Goal: Transaction & Acquisition: Download file/media

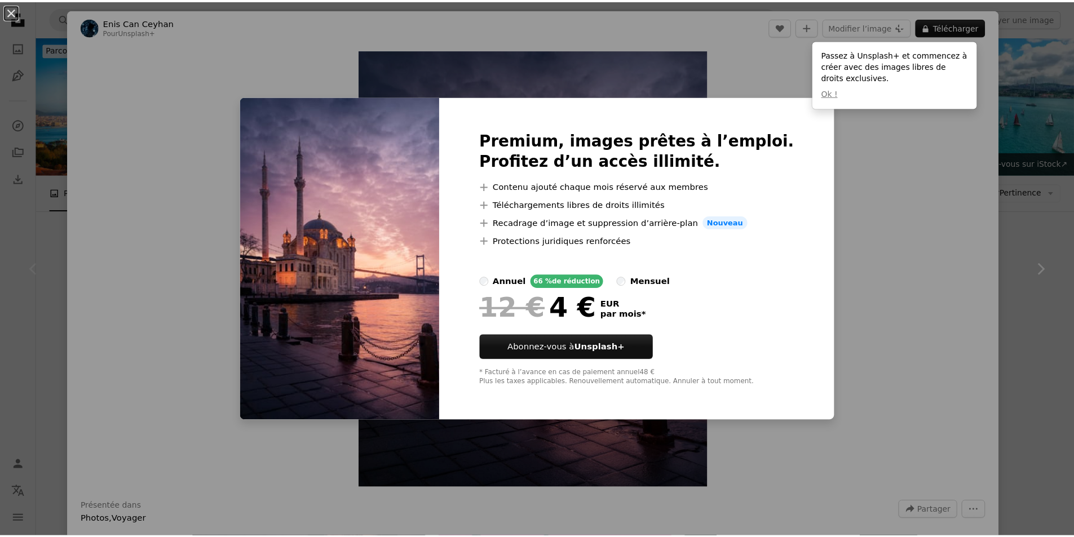
scroll to position [282, 0]
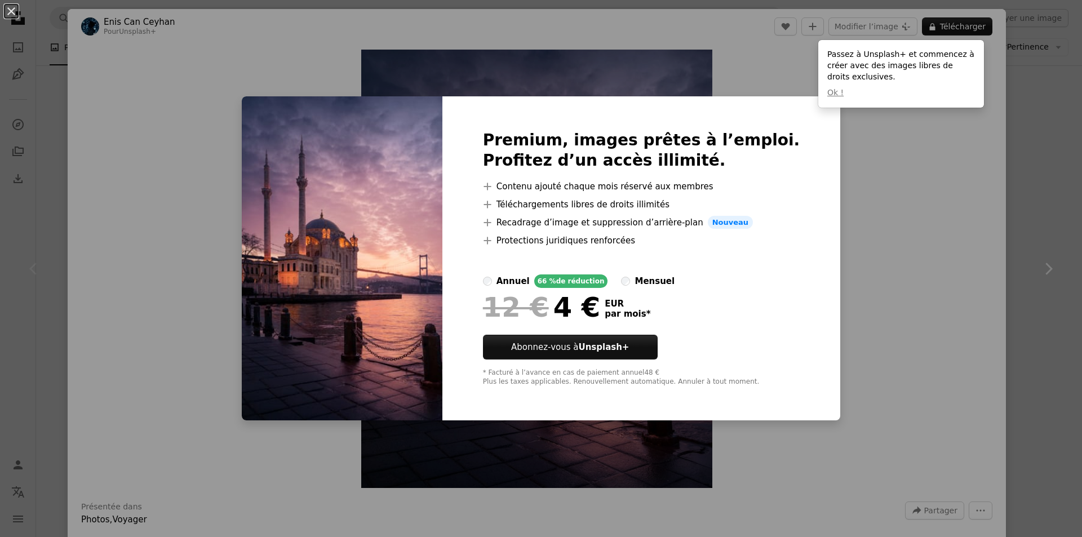
click at [876, 184] on div "An X shape Premium, images prêtes à l’emploi. Profitez d’un accès illimité. A p…" at bounding box center [541, 268] width 1082 height 537
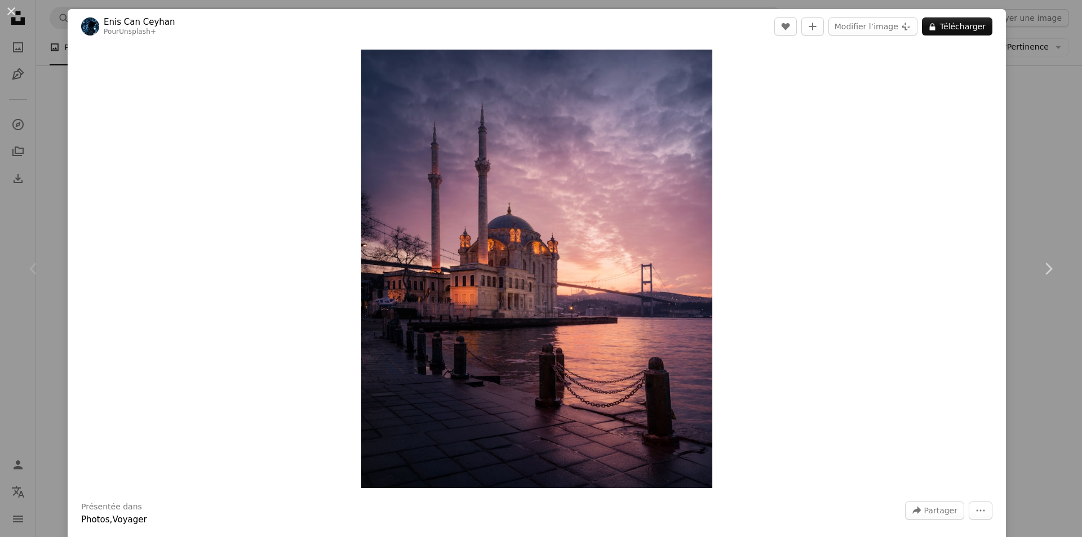
click at [13, 13] on button "An X shape" at bounding box center [12, 12] width 14 height 14
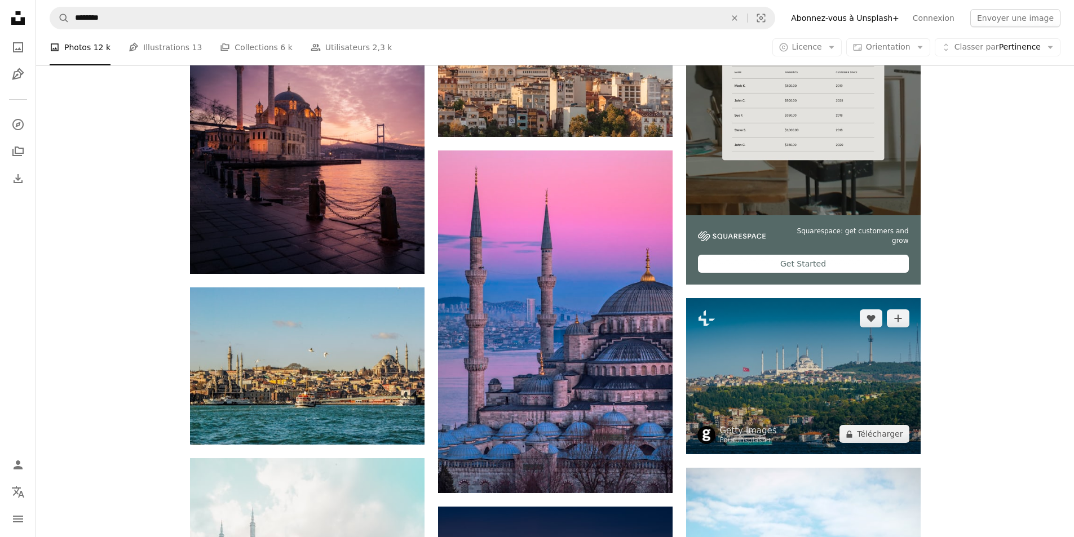
scroll to position [338, 0]
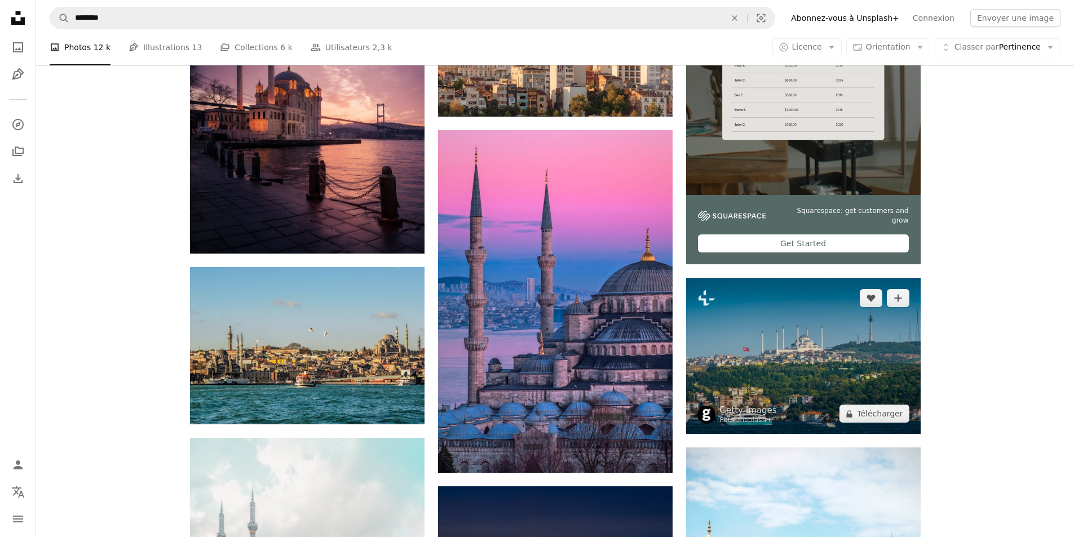
click at [803, 367] on img at bounding box center [803, 356] width 234 height 156
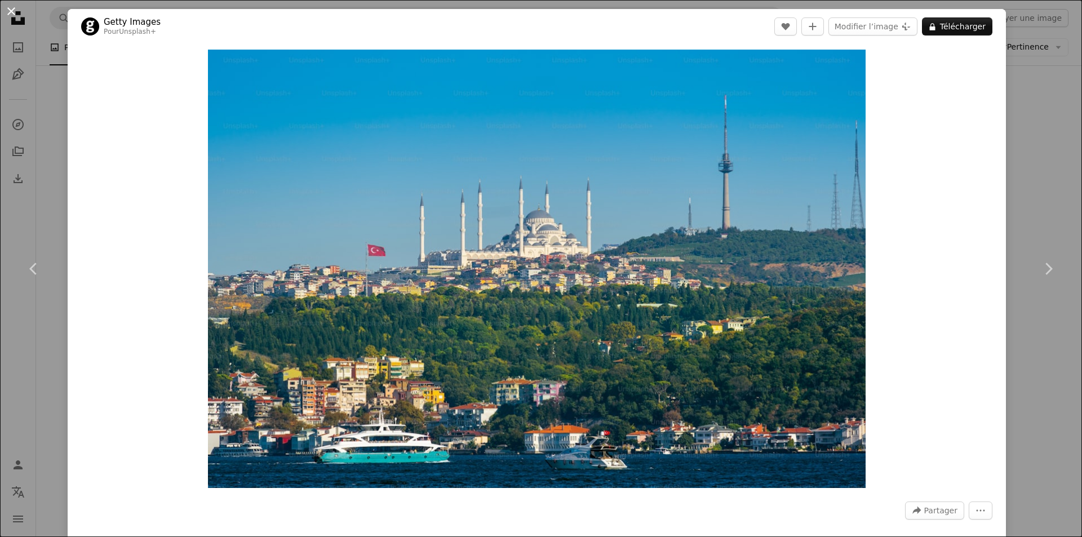
click at [9, 14] on button "An X shape" at bounding box center [12, 12] width 14 height 14
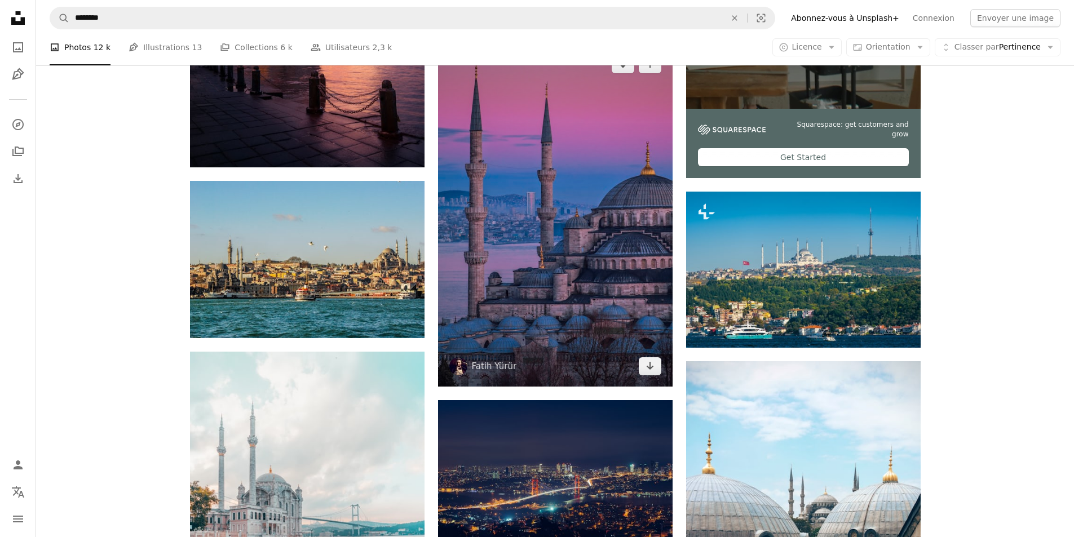
scroll to position [451, 0]
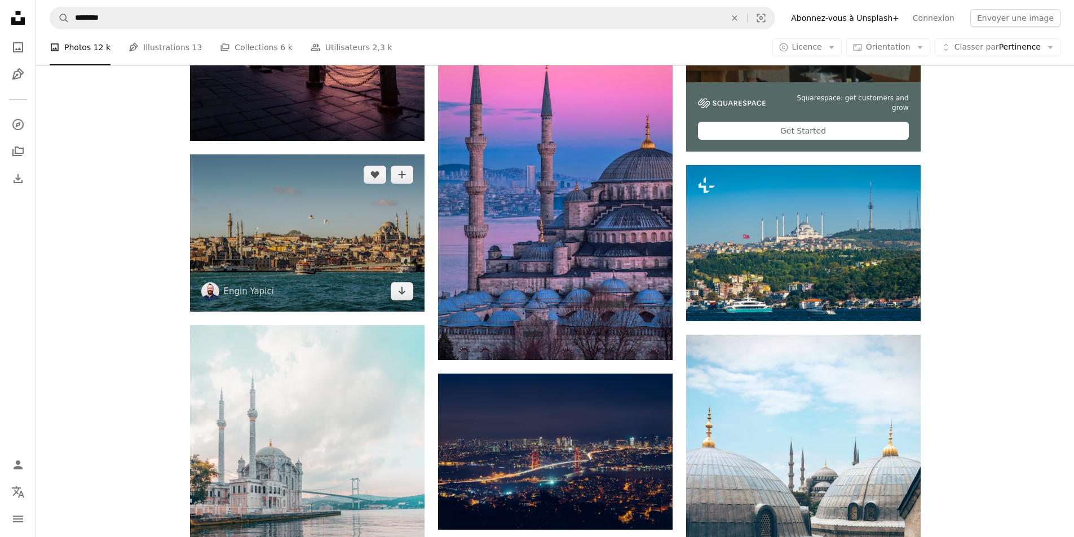
click at [316, 261] on img at bounding box center [307, 232] width 234 height 157
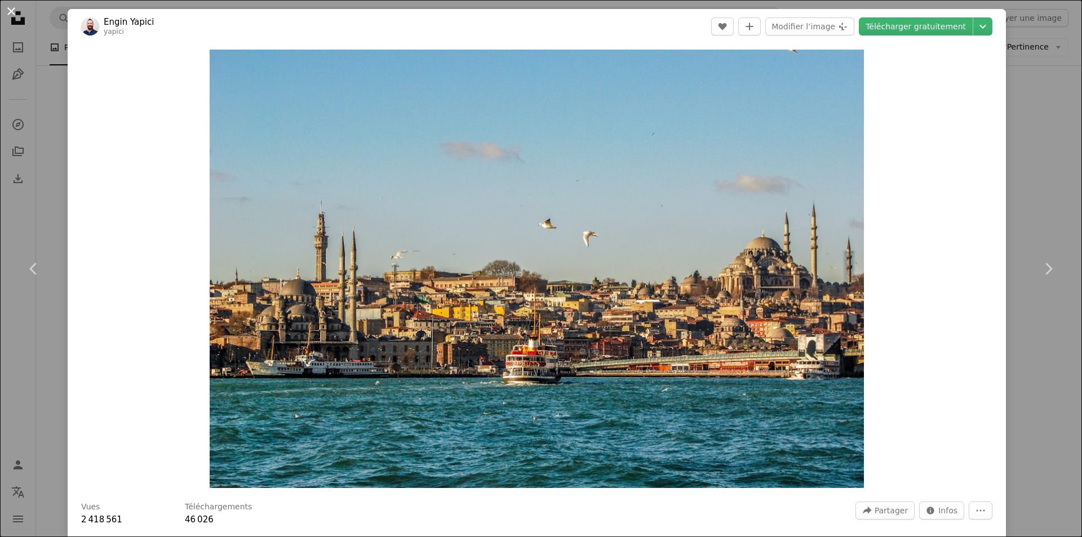
click at [10, 12] on button "An X shape" at bounding box center [12, 12] width 14 height 14
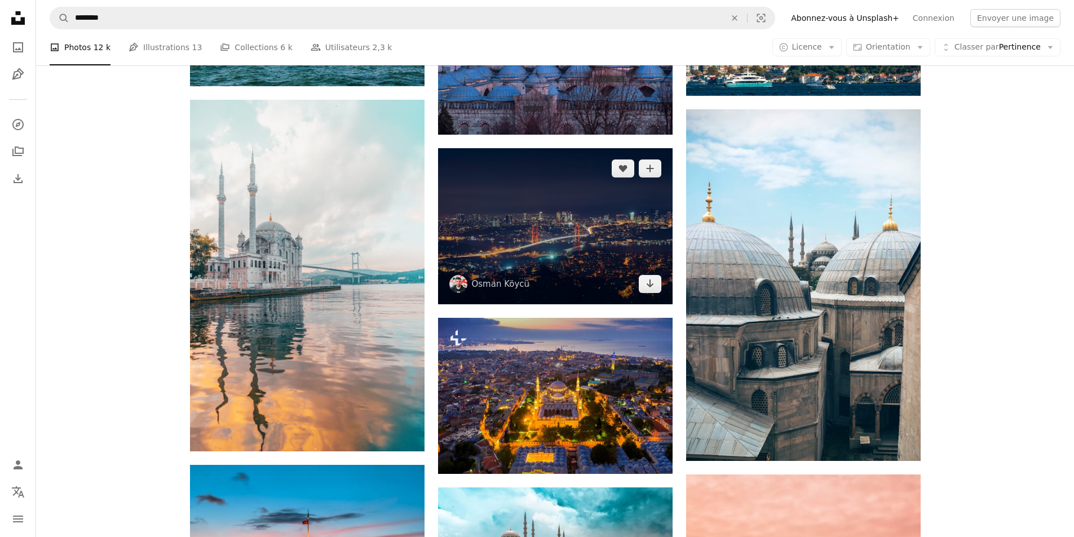
scroll to position [733, 0]
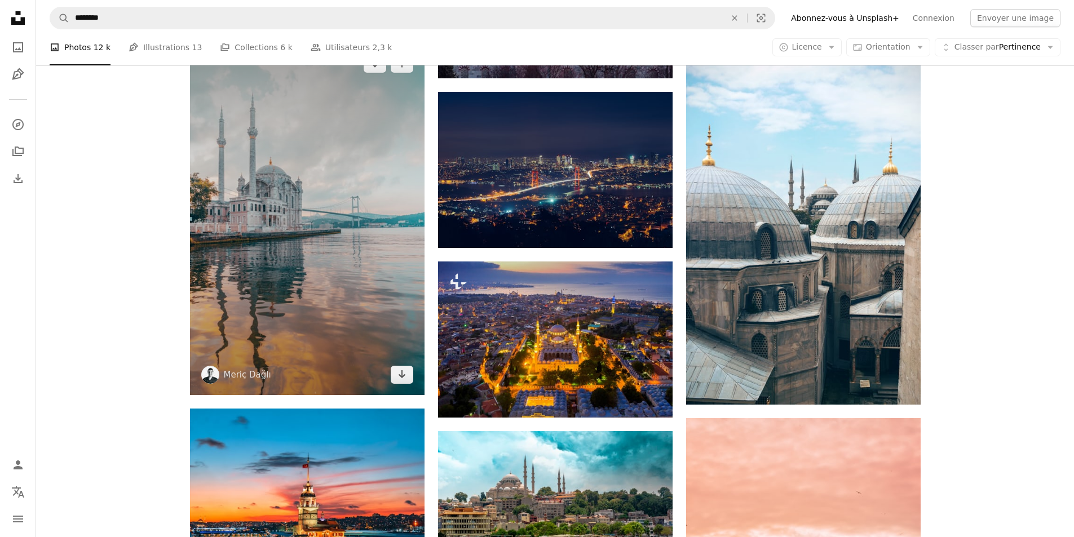
click at [378, 290] on img at bounding box center [307, 219] width 234 height 352
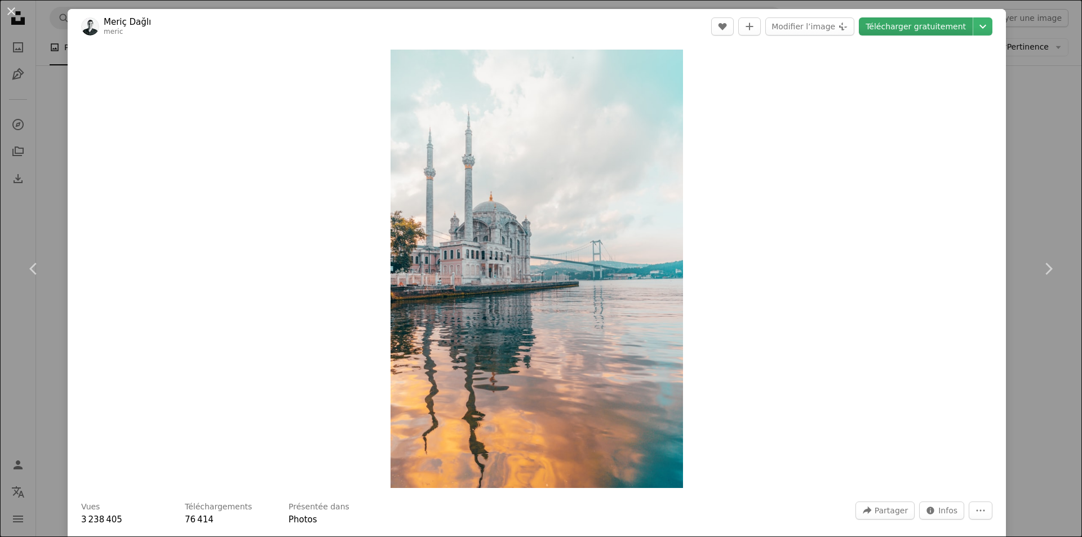
click at [916, 28] on link "Télécharger gratuitement" at bounding box center [916, 26] width 114 height 18
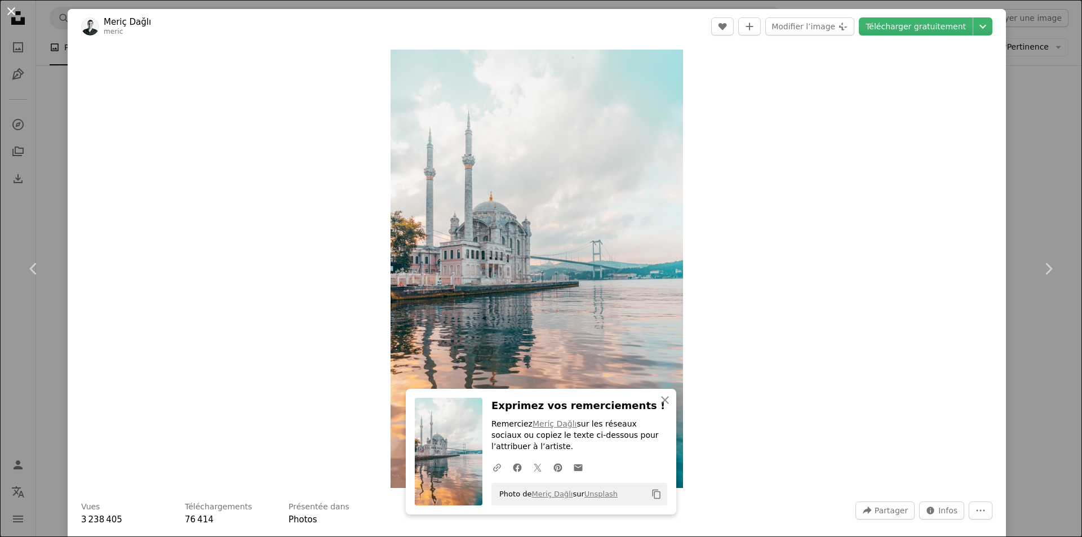
click at [12, 11] on button "An X shape" at bounding box center [12, 12] width 14 height 14
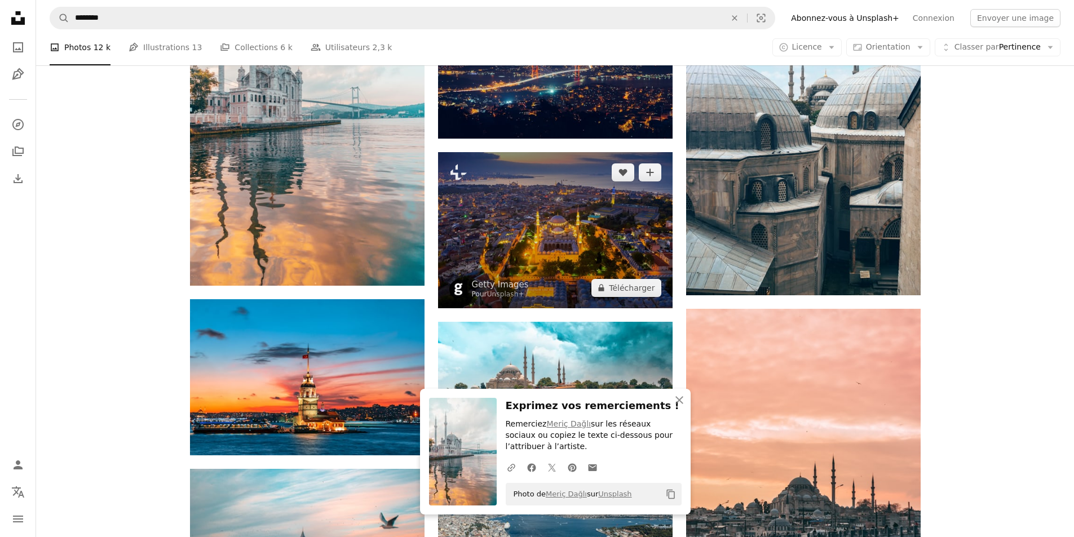
scroll to position [958, 0]
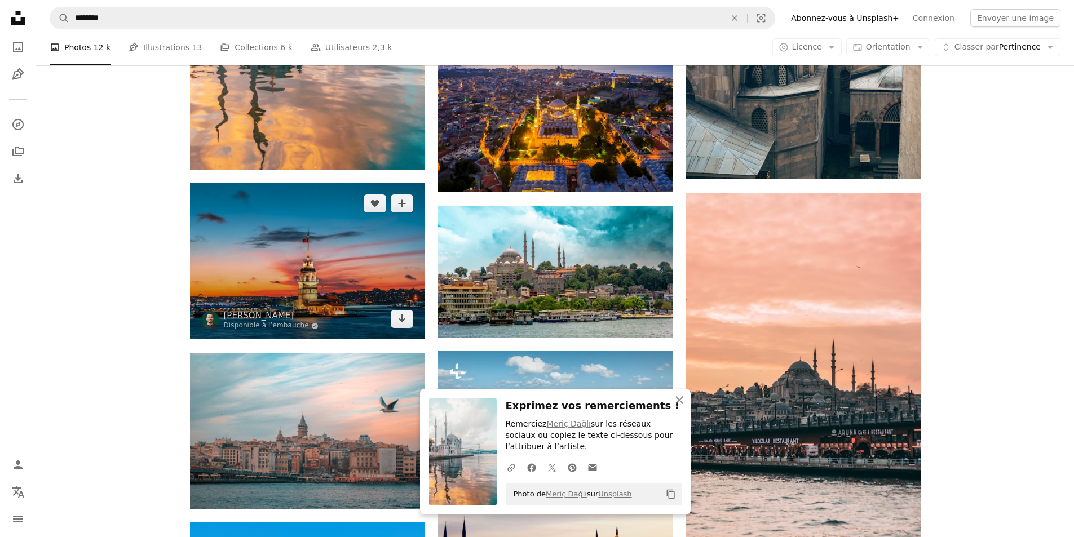
click at [352, 265] on img at bounding box center [307, 261] width 234 height 156
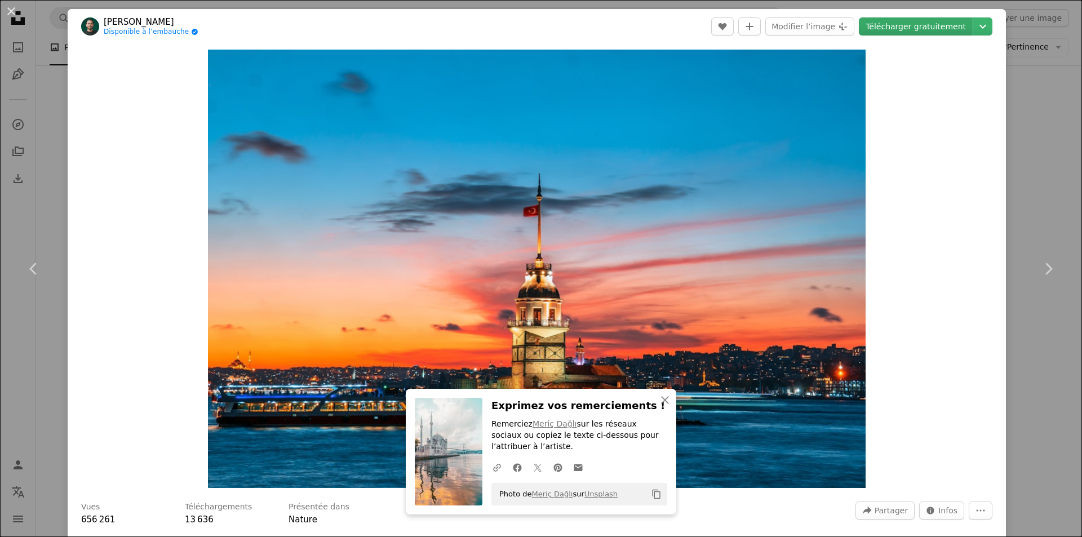
click at [916, 29] on link "Télécharger gratuitement" at bounding box center [916, 26] width 114 height 18
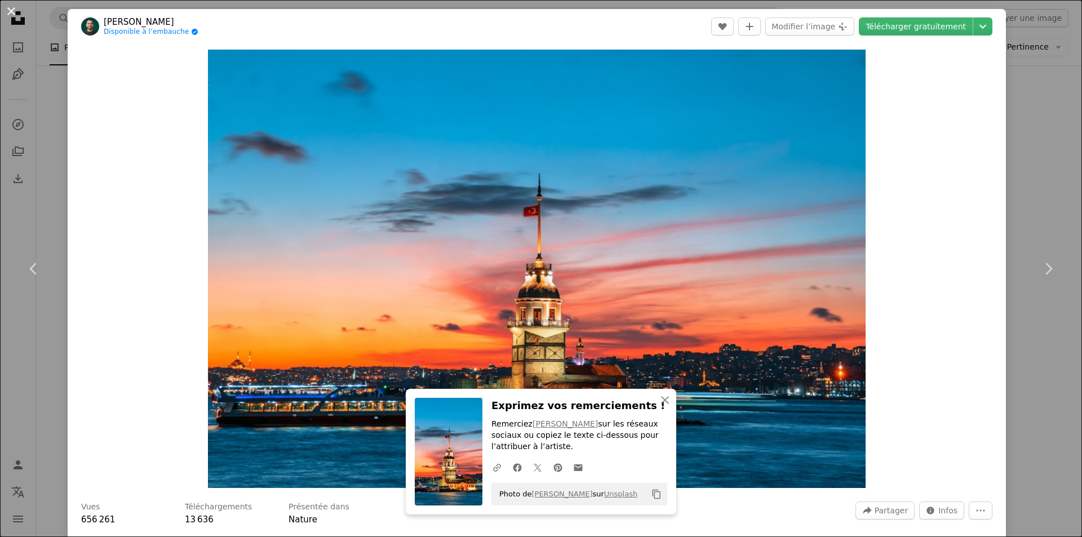
click at [7, 7] on button "An X shape" at bounding box center [12, 12] width 14 height 14
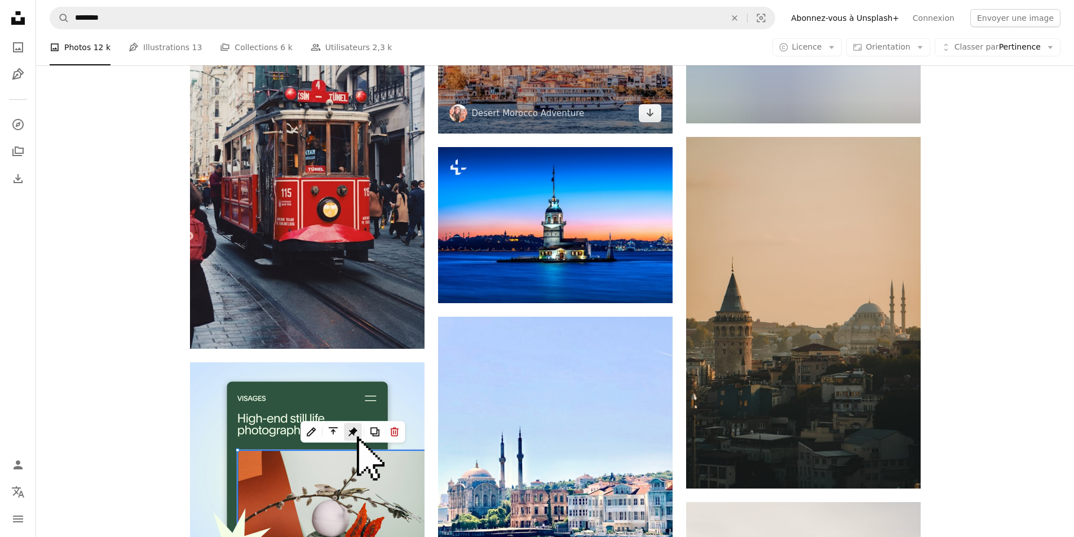
scroll to position [2085, 0]
